Goal: Information Seeking & Learning: Learn about a topic

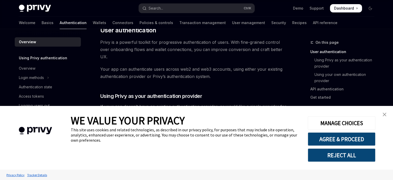
click at [385, 115] on img "close banner" at bounding box center [385, 114] width 4 height 4
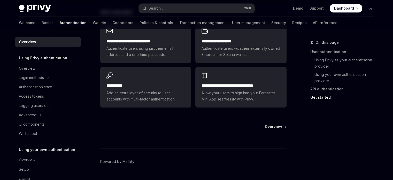
scroll to position [475, 0]
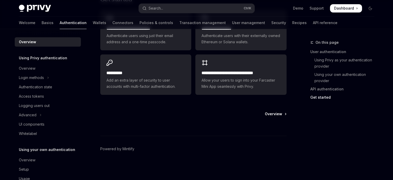
click at [270, 113] on span "Overview" at bounding box center [273, 113] width 17 height 5
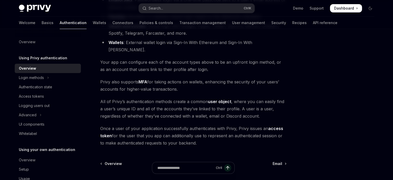
scroll to position [56, 0]
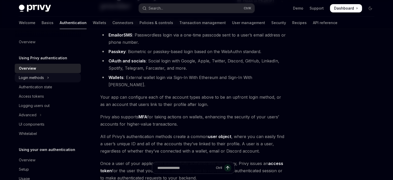
click at [52, 79] on button "Login methods" at bounding box center [48, 77] width 66 height 9
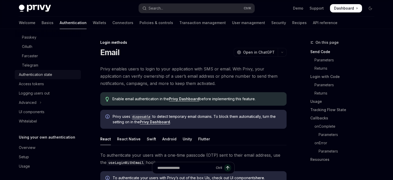
scroll to position [79, 0]
click at [40, 66] on div "Telegram" at bounding box center [50, 64] width 56 height 6
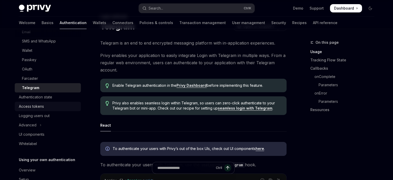
scroll to position [27, 0]
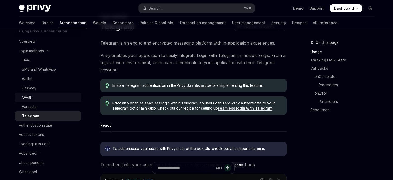
click at [46, 95] on div "OAuth" at bounding box center [50, 97] width 56 height 6
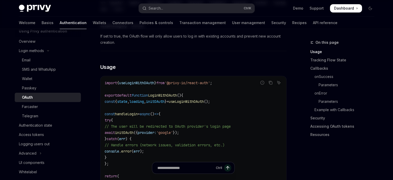
scroll to position [284, 0]
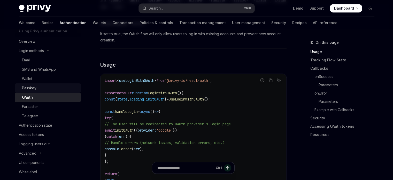
click at [51, 88] on div "Passkey" at bounding box center [50, 88] width 56 height 6
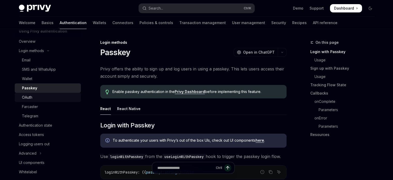
click at [44, 97] on div "OAuth" at bounding box center [50, 97] width 56 height 6
type textarea "*"
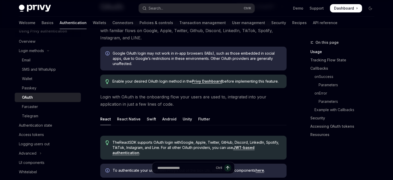
scroll to position [52, 0]
